Goal: Information Seeking & Learning: Find specific fact

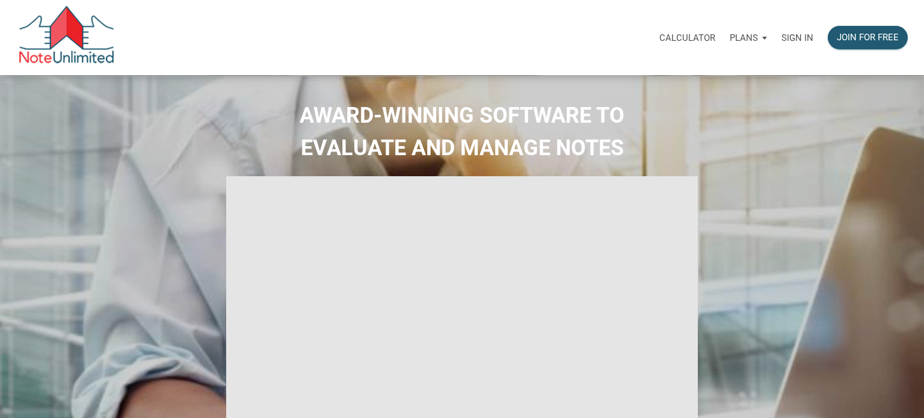
select select
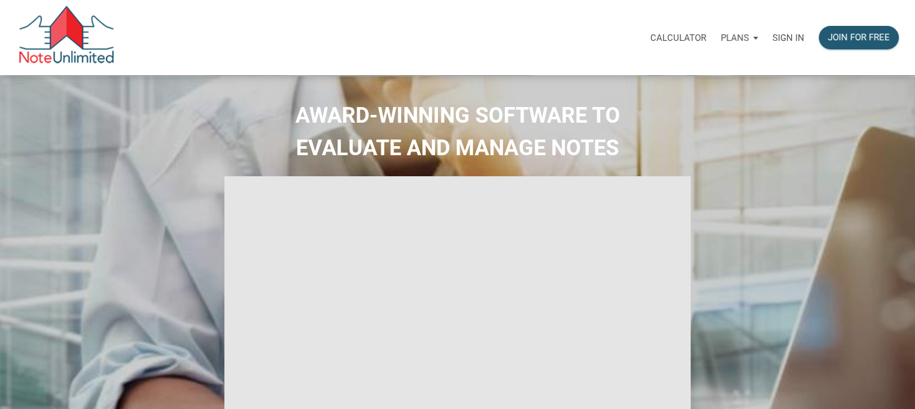
type input "Introduction to new features"
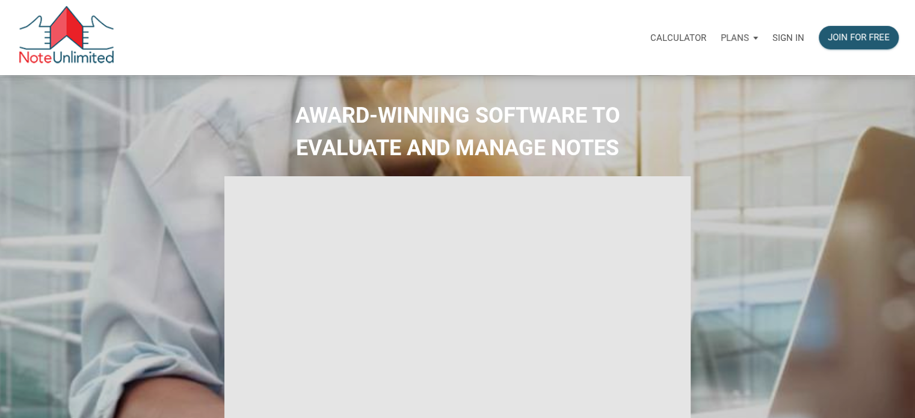
select select
click at [782, 38] on p "Sign in" at bounding box center [788, 37] width 32 height 11
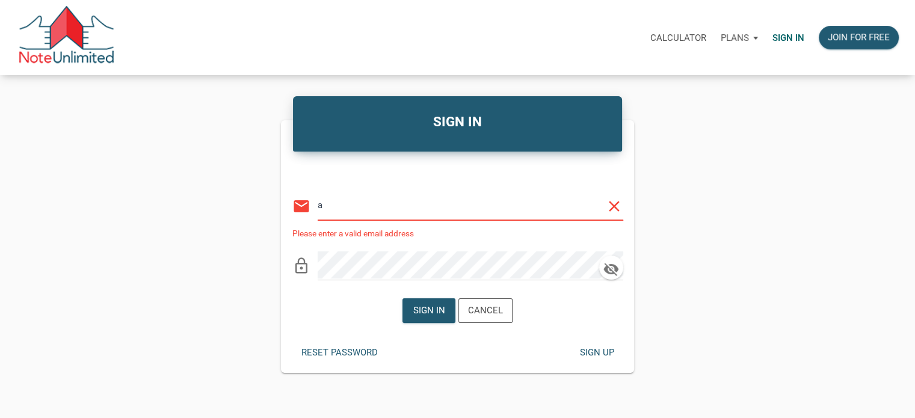
type input "[PERSON_NAME][EMAIL_ADDRESS][DOMAIN_NAME]"
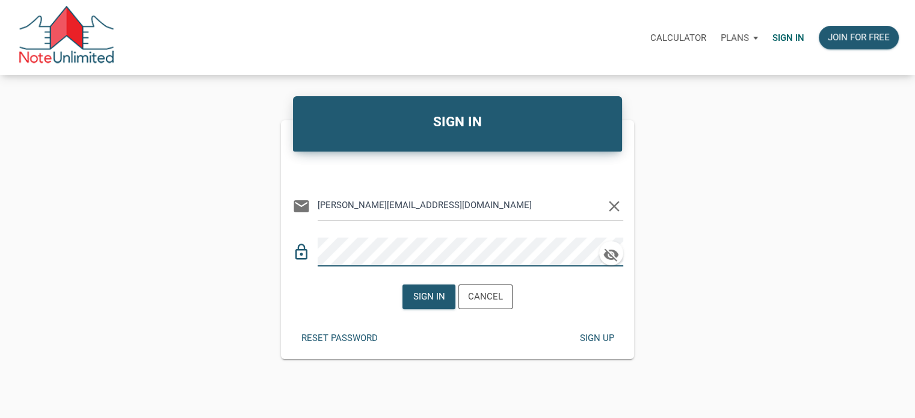
click at [423, 334] on div "Reset password Sign up" at bounding box center [458, 337] width 354 height 41
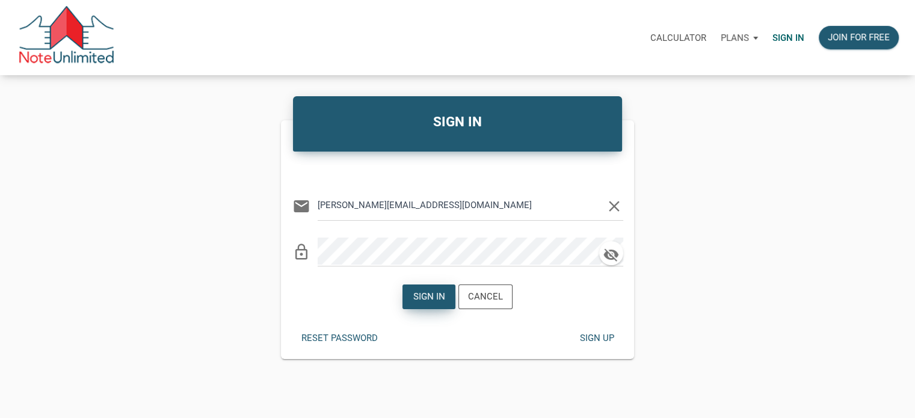
click at [426, 305] on div "Sign in" at bounding box center [429, 296] width 52 height 23
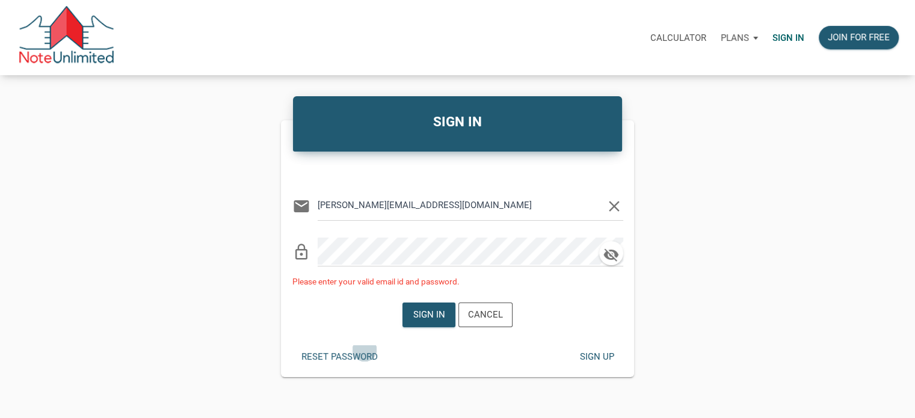
click at [364, 349] on div "Reset password" at bounding box center [339, 356] width 94 height 23
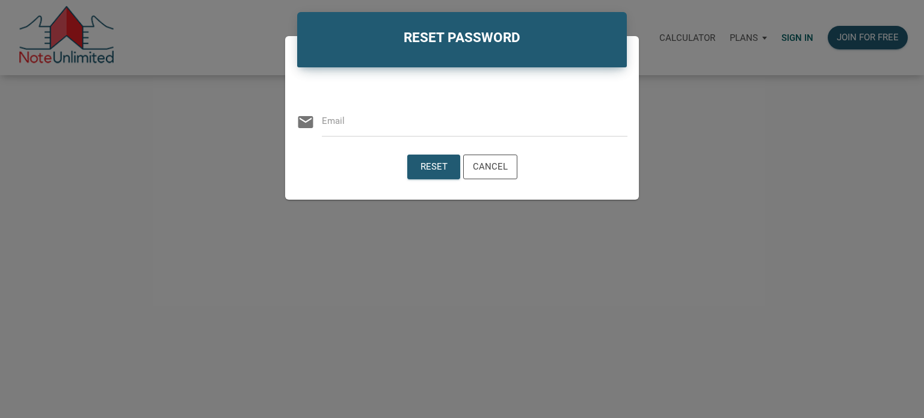
click at [384, 131] on input "email" at bounding box center [474, 121] width 305 height 27
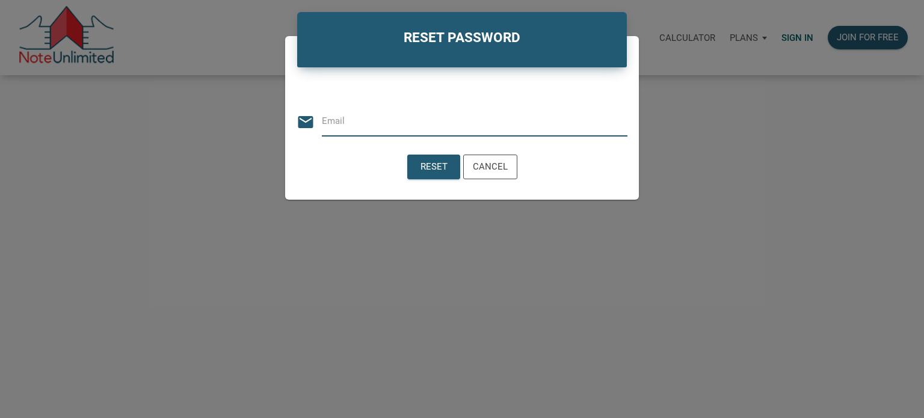
type input "[PERSON_NAME][EMAIL_ADDRESS][DOMAIN_NAME]"
click at [427, 170] on div "Reset" at bounding box center [433, 167] width 27 height 14
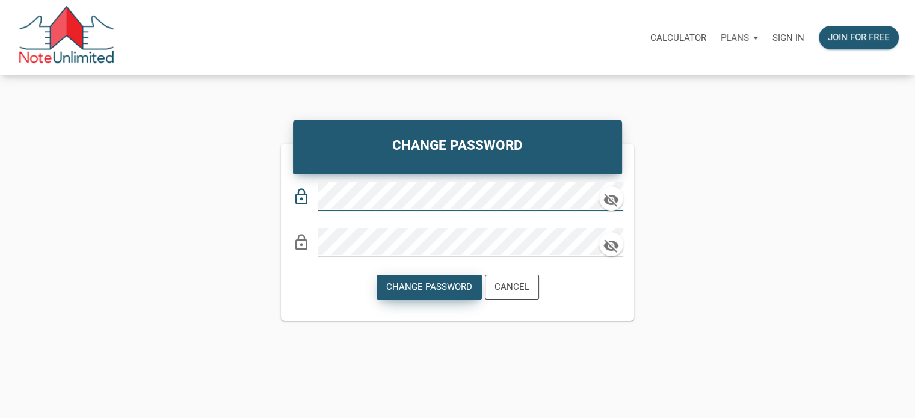
click at [429, 275] on div "Change Password" at bounding box center [429, 286] width 104 height 23
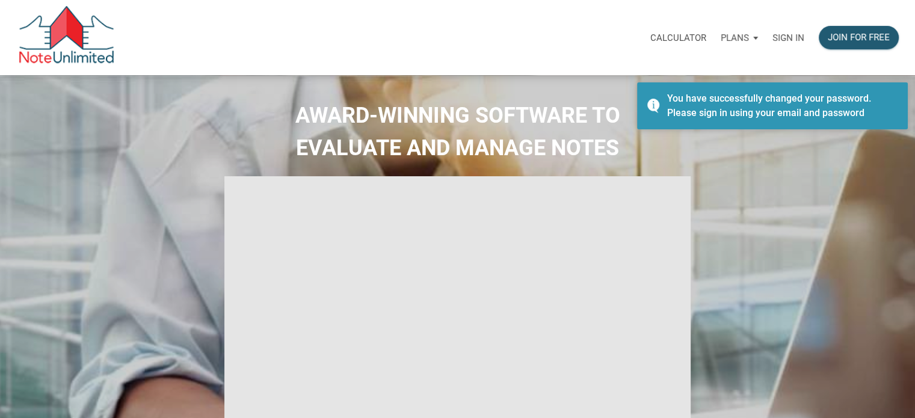
click at [799, 35] on p "Sign in" at bounding box center [788, 37] width 32 height 11
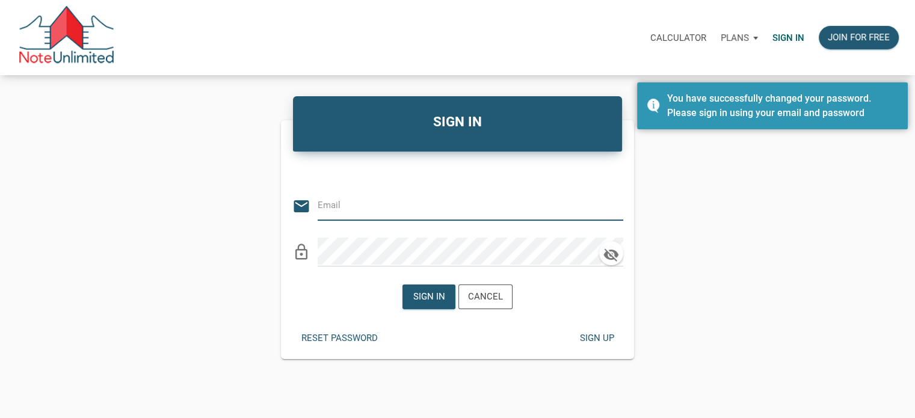
click at [343, 201] on input "email" at bounding box center [460, 205] width 287 height 27
type input "[PERSON_NAME][EMAIL_ADDRESS][DOMAIN_NAME]"
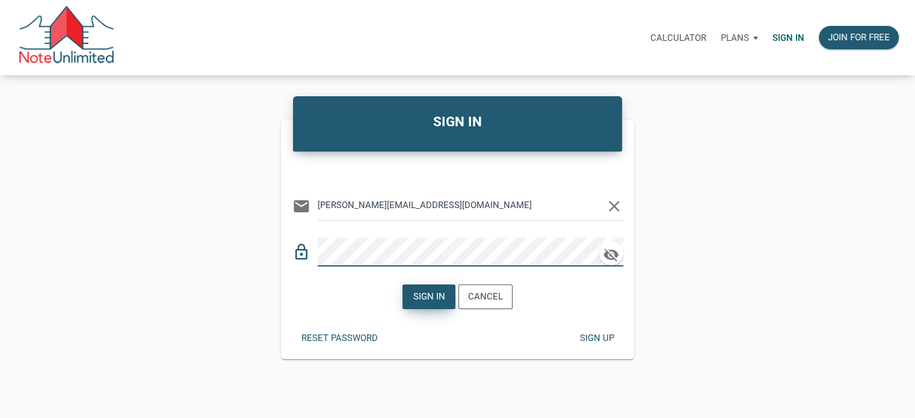
click at [438, 302] on div "Sign in" at bounding box center [429, 297] width 32 height 14
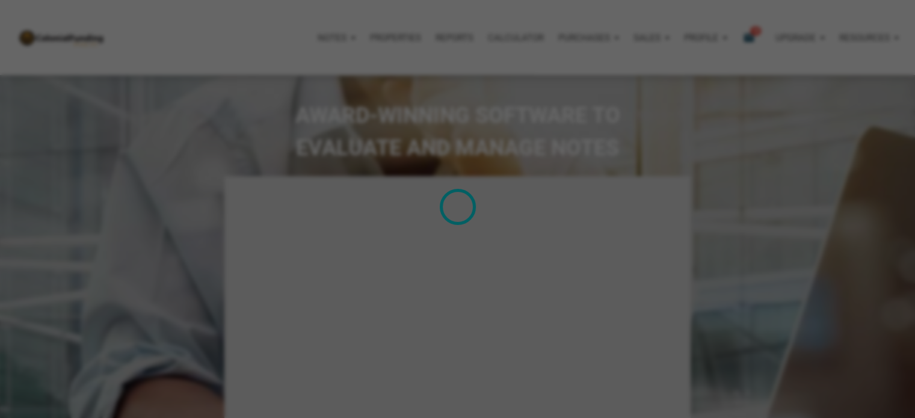
type input "Introduction to new features"
select select
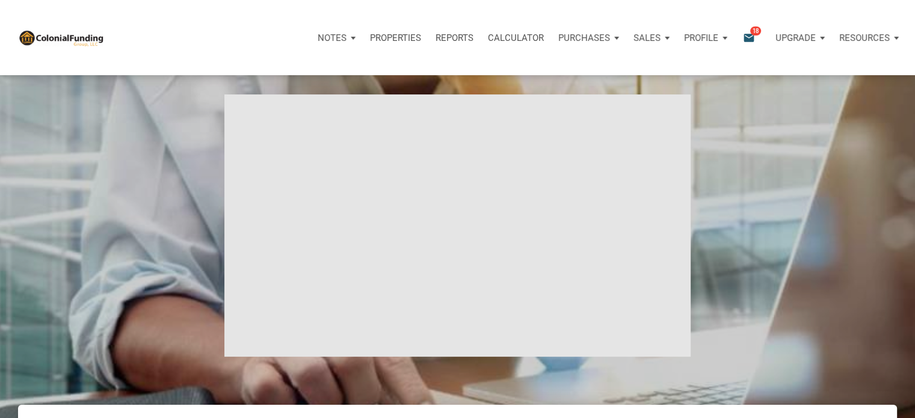
scroll to position [60, 0]
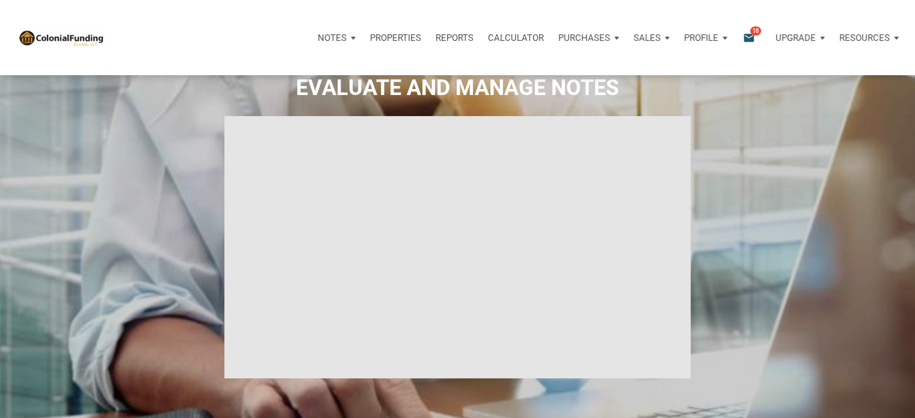
click at [753, 34] on span "18" at bounding box center [755, 31] width 11 height 10
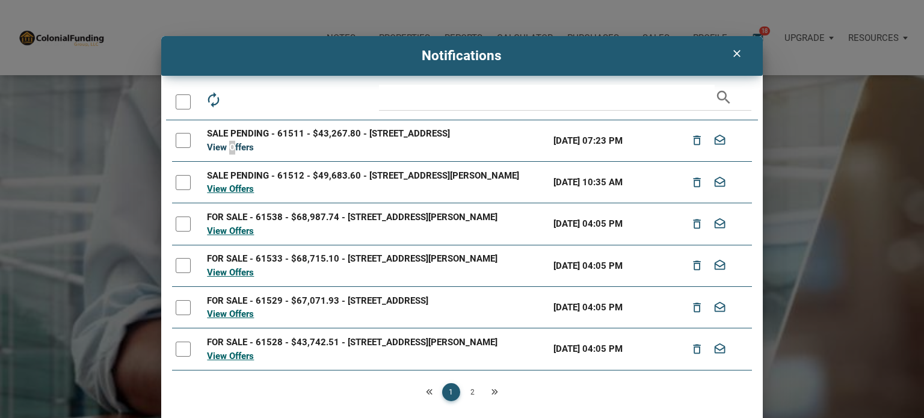
click at [228, 153] on link "View Offers" at bounding box center [230, 147] width 47 height 11
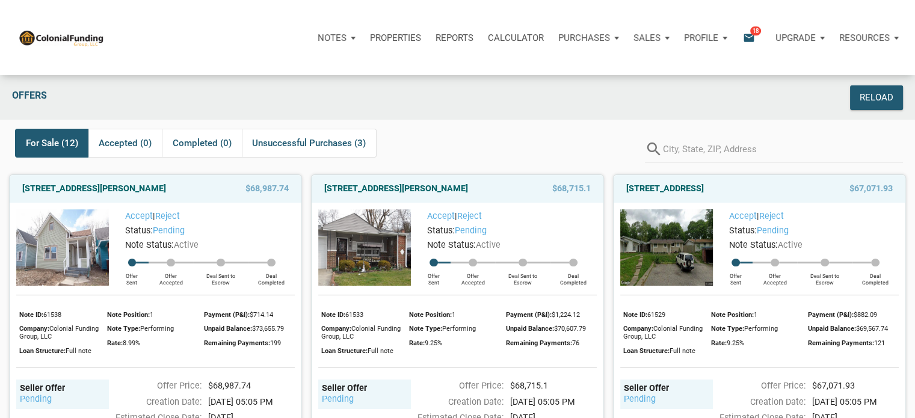
scroll to position [60, 0]
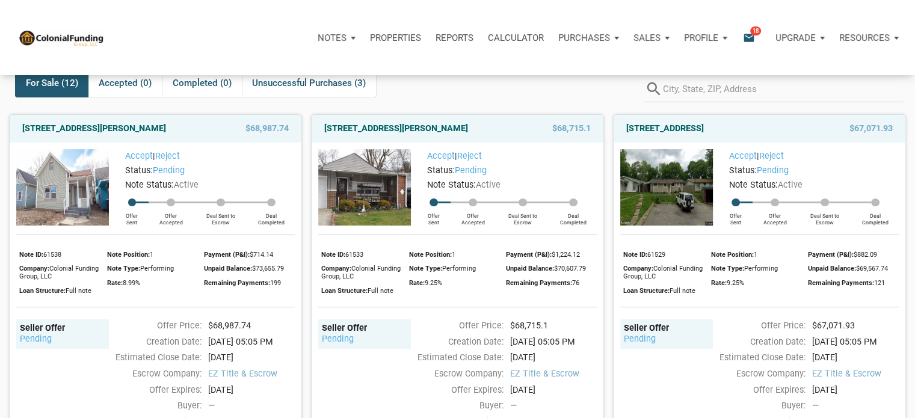
click at [258, 374] on span "EZ Title & Escrow" at bounding box center [251, 373] width 87 height 13
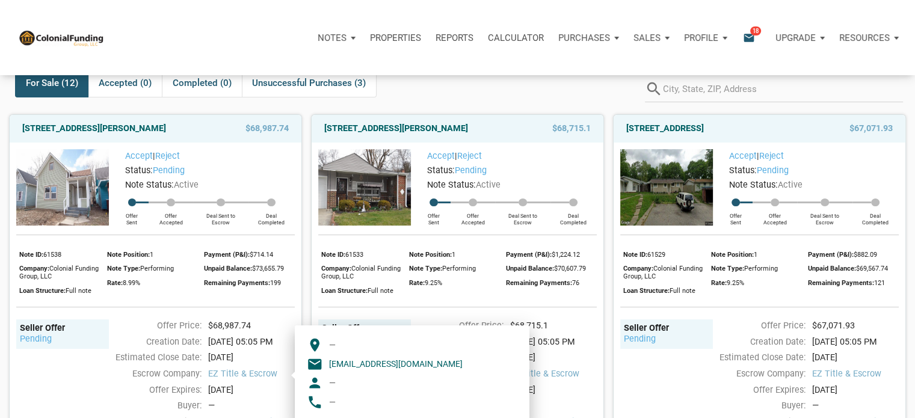
click at [435, 89] on div "For Sale (12) Accepted (0) Completed (0) Unsuccessful Purchases (3)" at bounding box center [324, 83] width 618 height 29
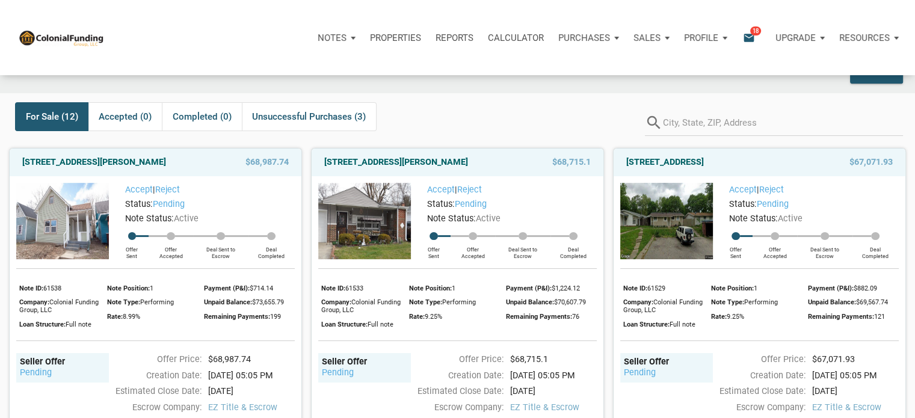
scroll to position [0, 0]
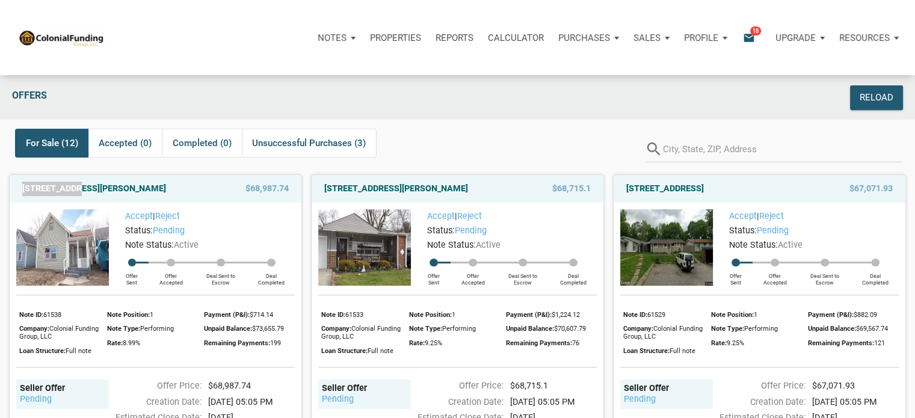
drag, startPoint x: 75, startPoint y: 189, endPoint x: 17, endPoint y: 189, distance: 57.7
click at [17, 189] on div "[STREET_ADDRESS][PERSON_NAME]" at bounding box center [113, 189] width 195 height 14
copy link "1338 [PERSON_NAME]"
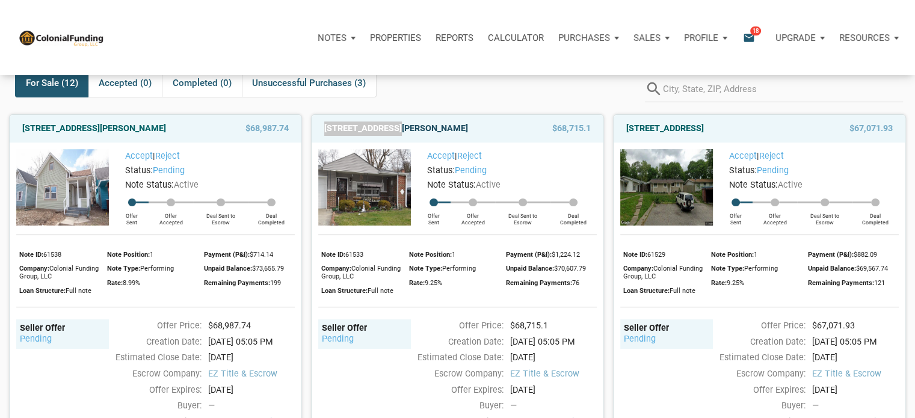
drag, startPoint x: 320, startPoint y: 122, endPoint x: 392, endPoint y: 127, distance: 71.8
click at [392, 127] on div "[STREET_ADDRESS][PERSON_NAME]" at bounding box center [415, 128] width 195 height 14
copy link "[GEOGRAPHIC_DATA][PERSON_NAME]"
click at [468, 129] on link "[STREET_ADDRESS][PERSON_NAME]" at bounding box center [396, 128] width 144 height 14
drag, startPoint x: 320, startPoint y: 120, endPoint x: 360, endPoint y: 145, distance: 47.0
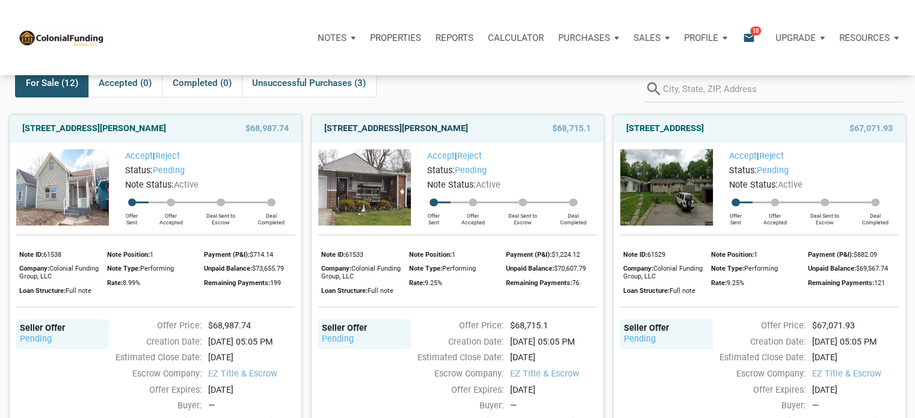
click at [360, 143] on div "[STREET_ADDRESS][PERSON_NAME] $68,715.1" at bounding box center [457, 129] width 292 height 28
copy link "[STREET_ADDRESS][PERSON_NAME]"
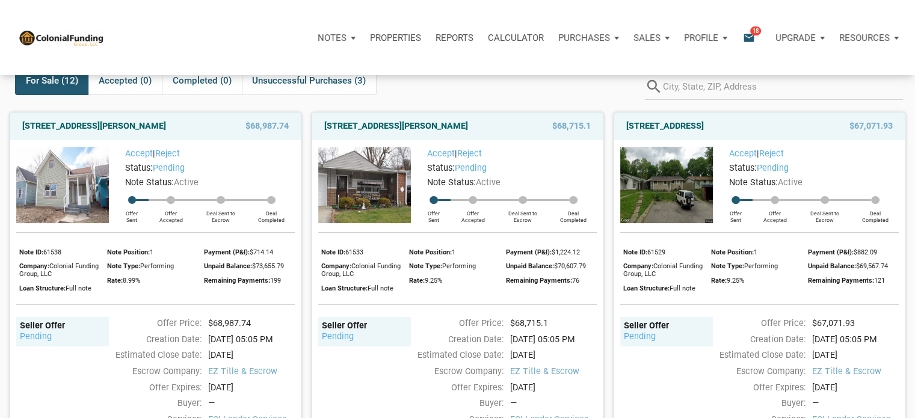
scroll to position [0, 0]
